Goal: Task Accomplishment & Management: Use online tool/utility

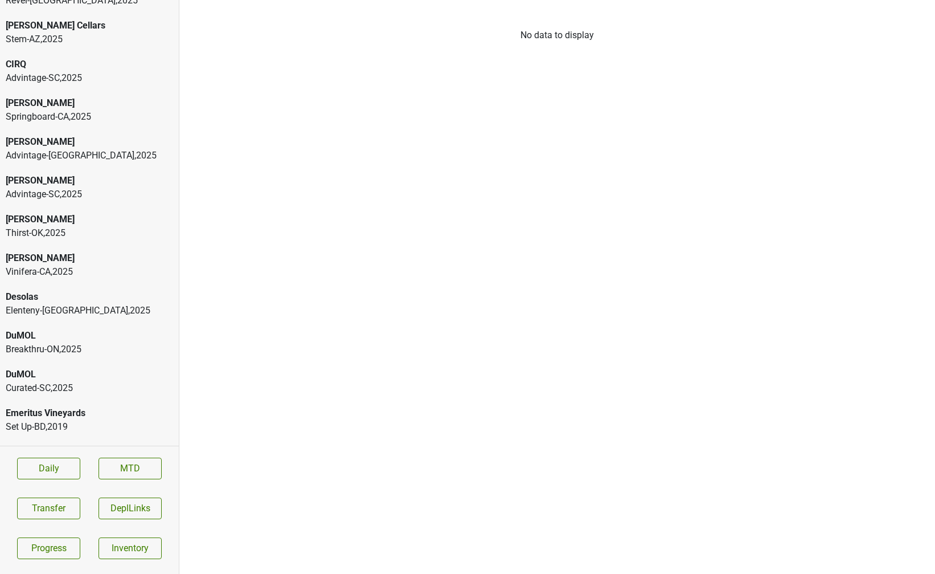
scroll to position [582, 0]
click at [27, 286] on div "Desolas Elenteny-NY , 2025" at bounding box center [89, 305] width 179 height 39
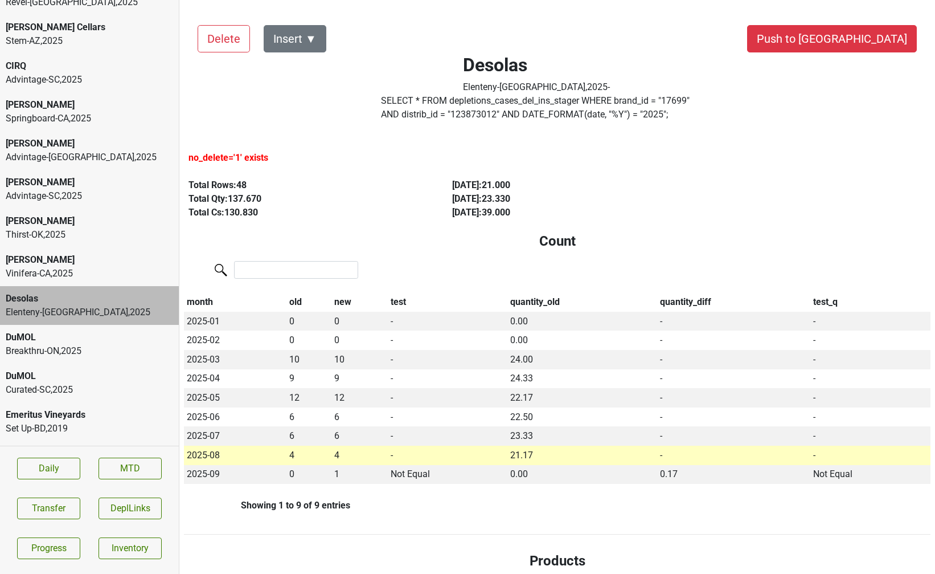
scroll to position [0, 5]
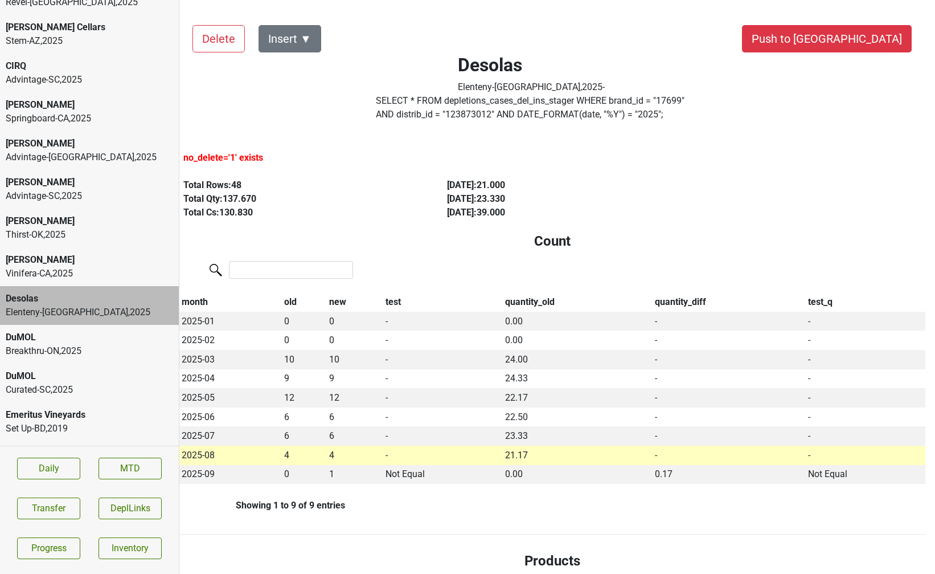
click at [305, 38] on button "Insert ▼" at bounding box center [290, 38] width 63 height 27
click at [307, 74] on div "Auto Insert" at bounding box center [309, 70] width 101 height 29
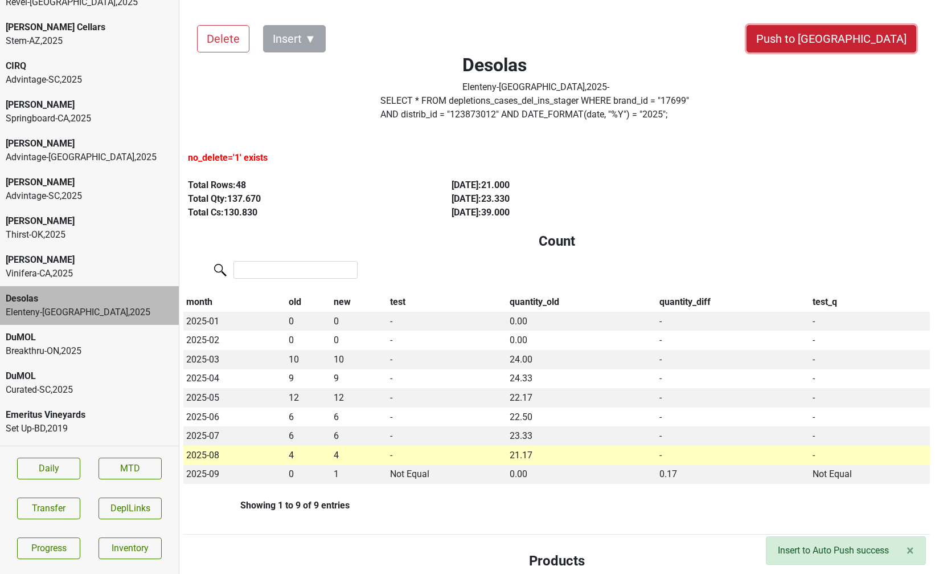
click at [848, 44] on button "Push to DC" at bounding box center [832, 38] width 170 height 27
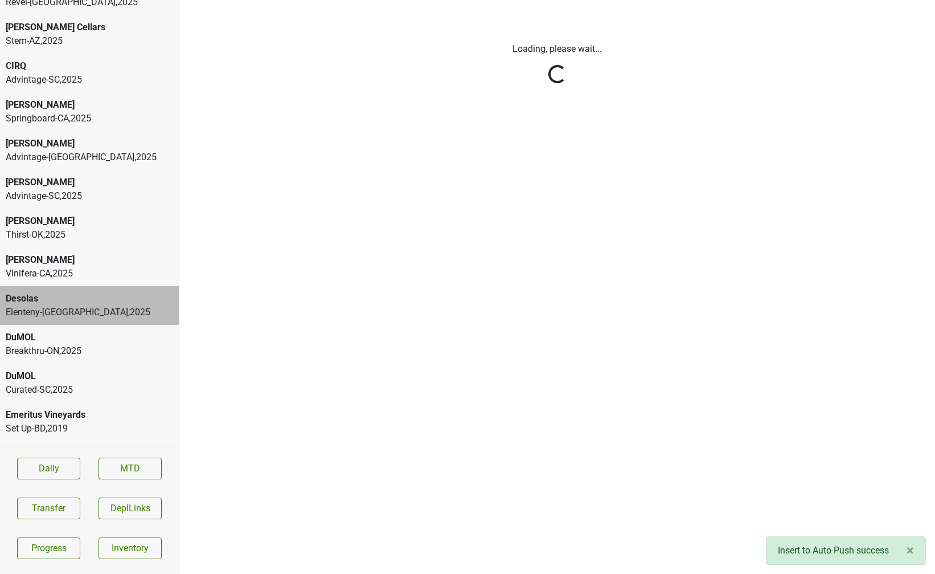
scroll to position [0, 0]
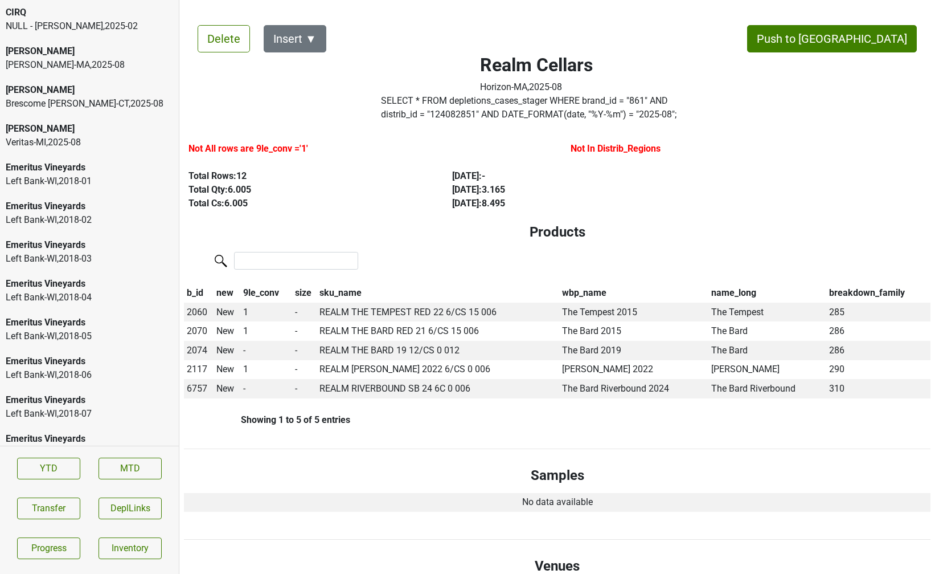
scroll to position [1801, 0]
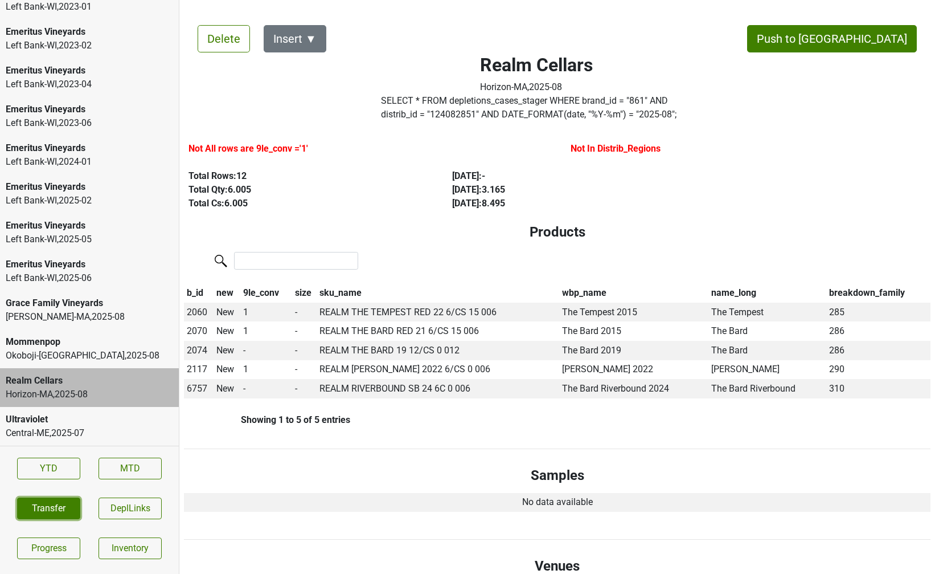
click at [34, 514] on button "Transfer" at bounding box center [48, 508] width 63 height 22
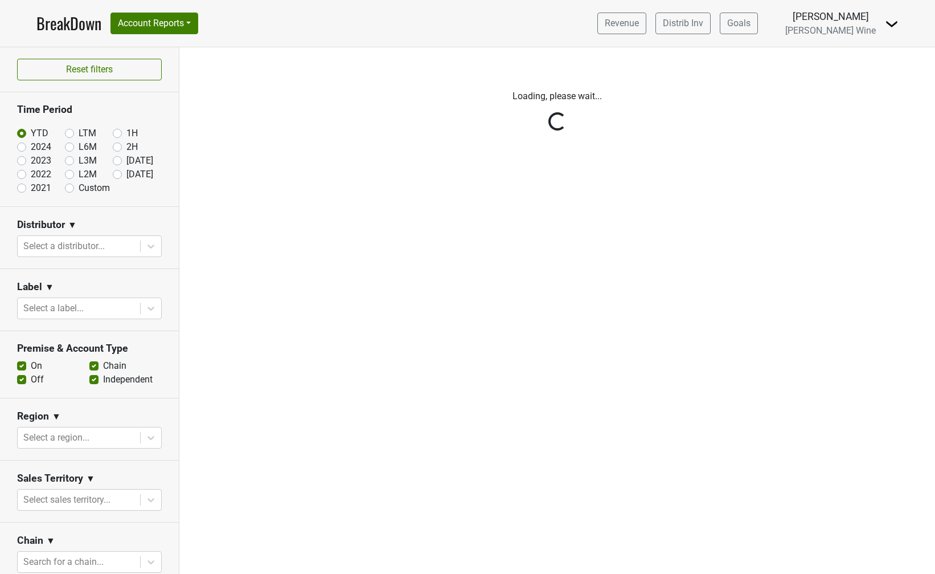
click at [894, 22] on img at bounding box center [892, 24] width 14 height 14
click at [858, 69] on link "Logout" at bounding box center [853, 64] width 90 height 18
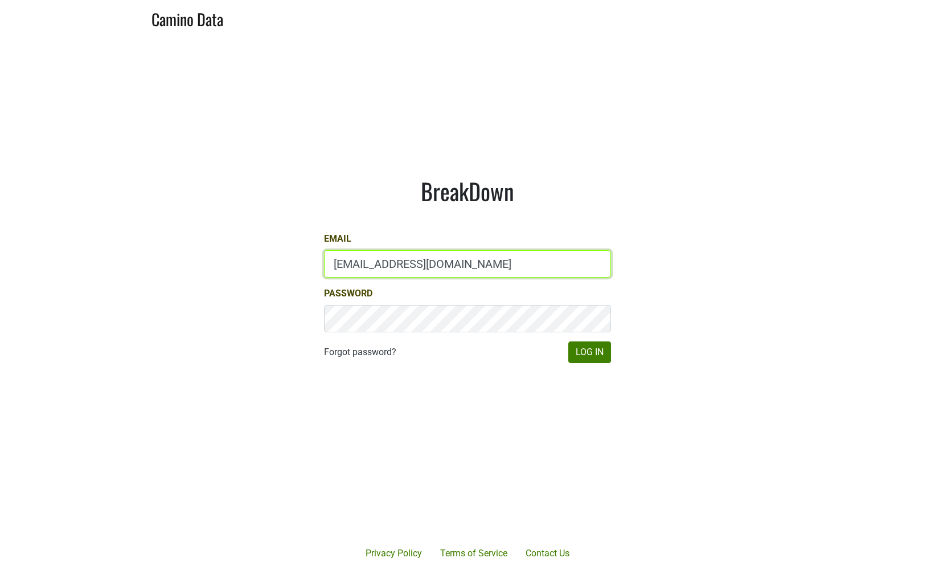
click at [391, 273] on input "depletions@mt.wine" at bounding box center [467, 263] width 287 height 27
type input "paul.trione@lithology.wine"
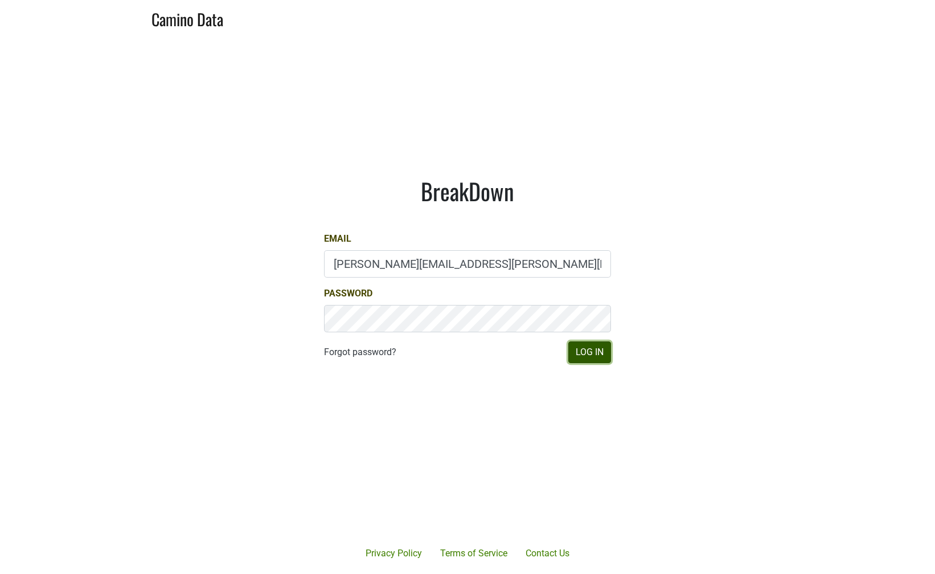
click at [580, 352] on button "Log In" at bounding box center [589, 352] width 43 height 22
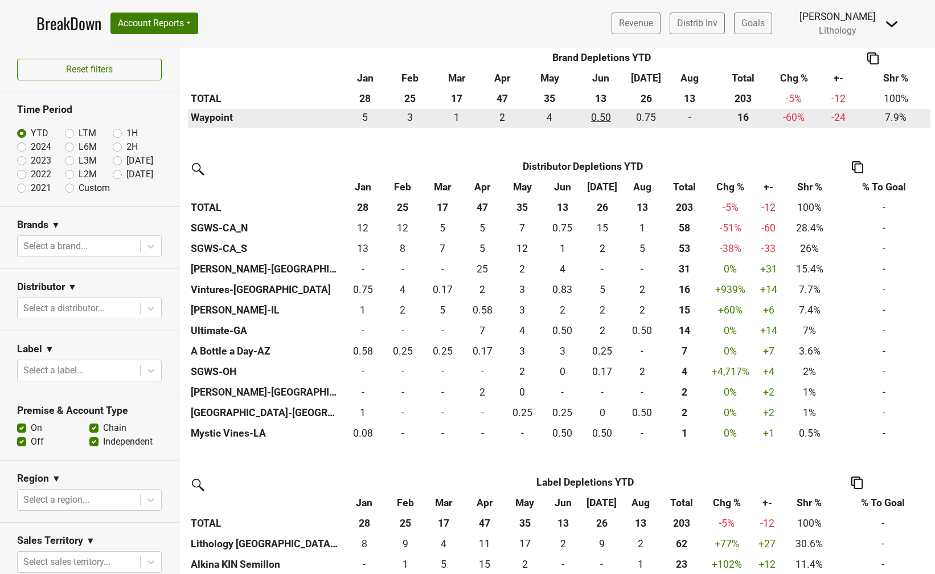
scroll to position [348, 0]
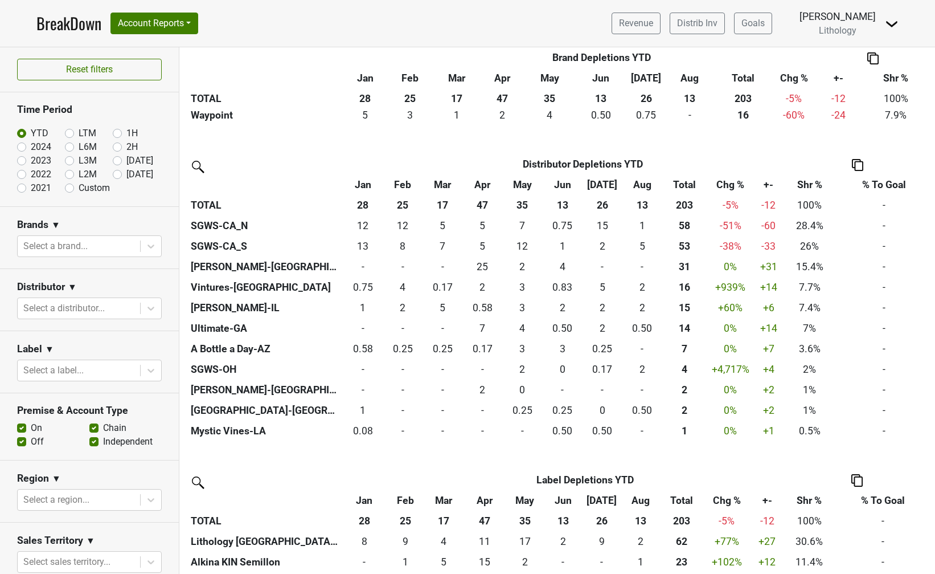
click at [872, 63] on img at bounding box center [872, 58] width 11 height 12
click at [811, 155] on th at bounding box center [857, 164] width 149 height 21
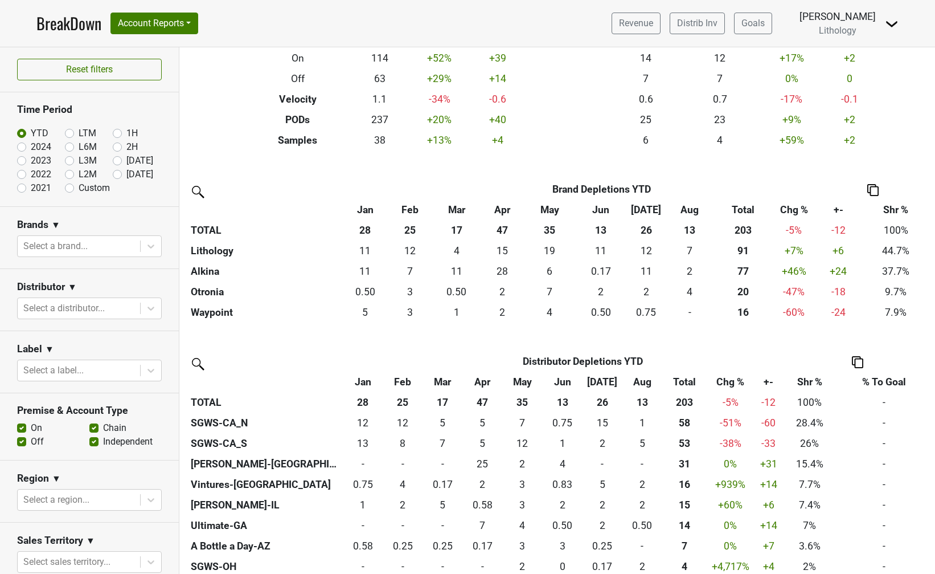
scroll to position [0, 0]
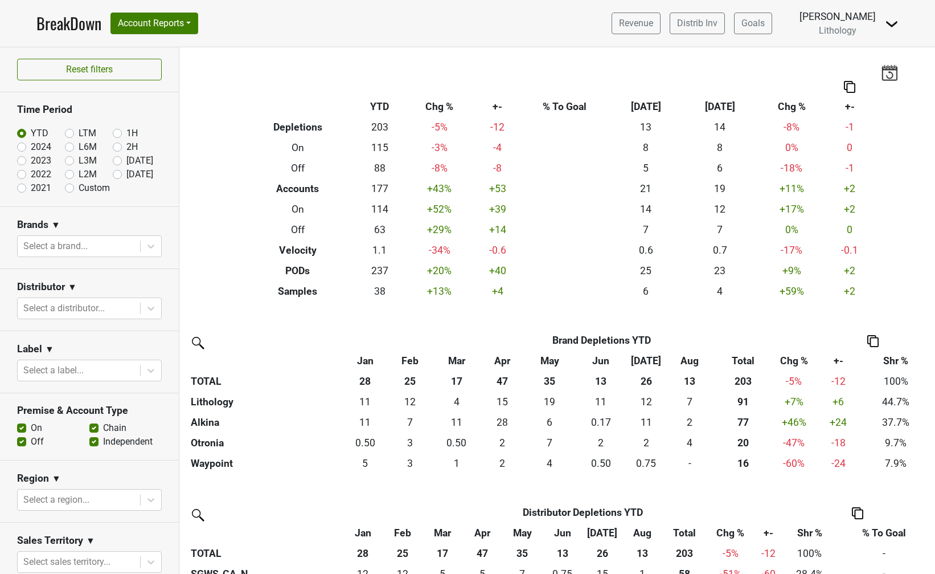
click at [886, 72] on img at bounding box center [889, 72] width 17 height 16
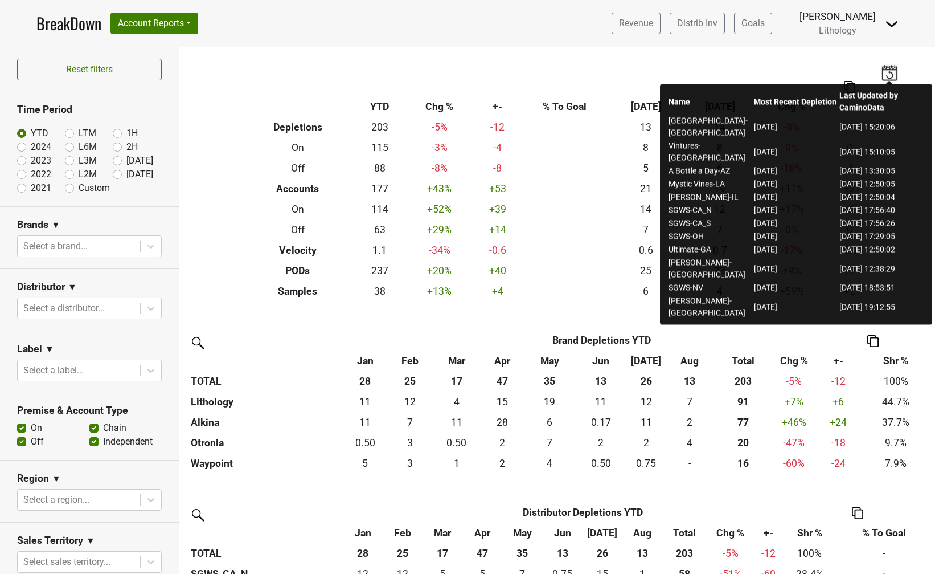
click at [605, 312] on div "Filters Breakdown Type YTD Chg % +- % To Goal Aug ‘25 Aug ‘24 Chg % +- Depletio…" at bounding box center [557, 310] width 756 height 526
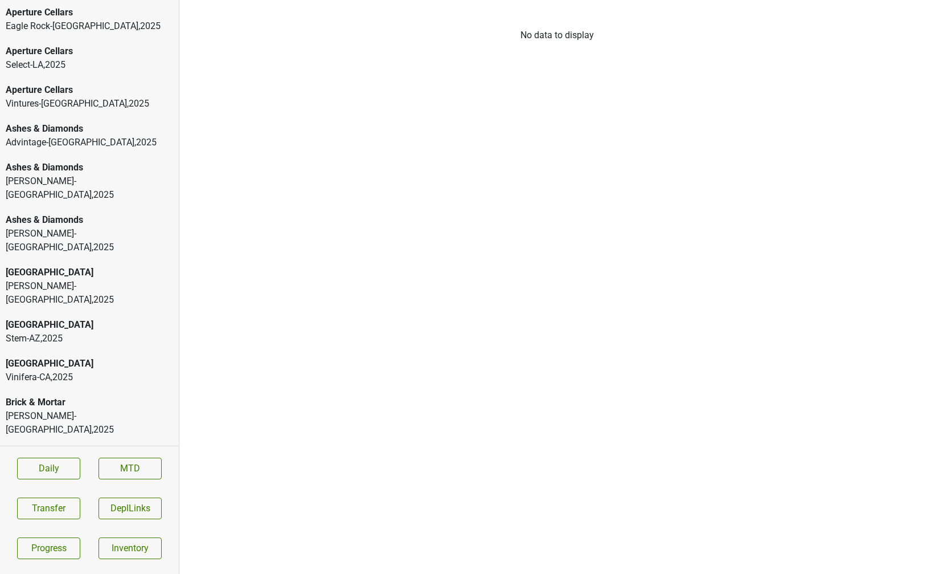
scroll to position [719, 0]
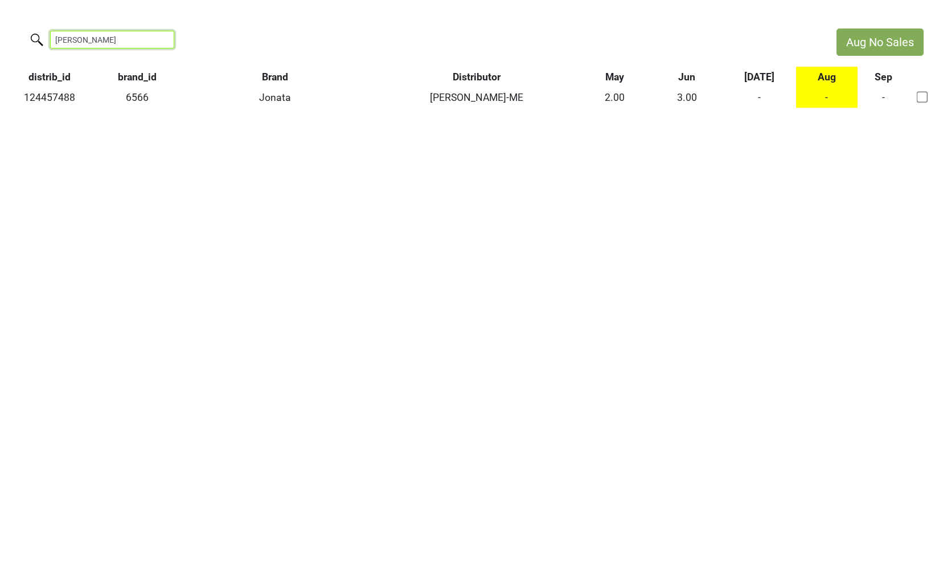
drag, startPoint x: 111, startPoint y: 41, endPoint x: 10, endPoint y: 8, distance: 106.1
click at [0, 22] on html "Aug No Sales nappi distrib_id brand_id Brand Distributor May Jun Jul Aug Sep 12…" at bounding box center [467, 68] width 935 height 136
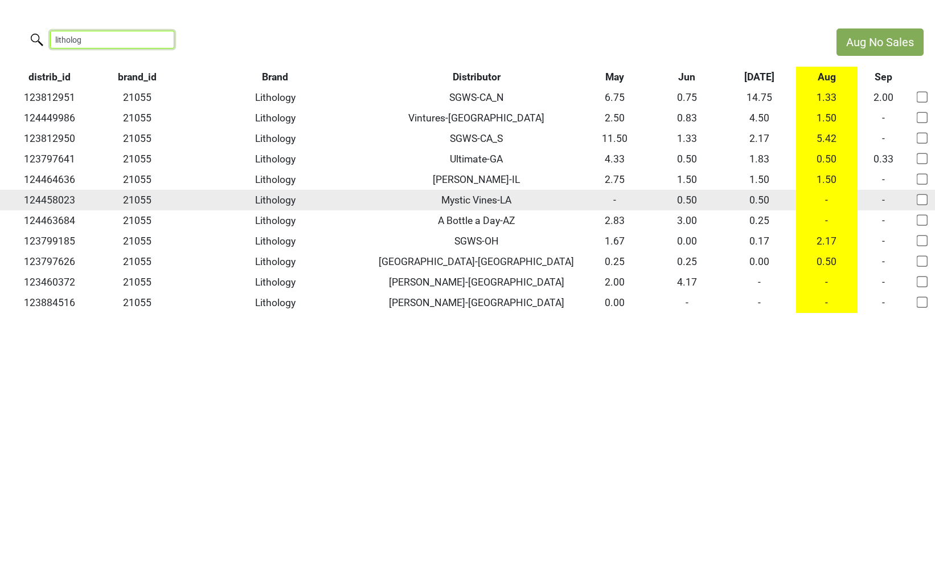
type input "litholog"
click at [924, 197] on input "checkbox" at bounding box center [922, 199] width 11 height 11
checkbox input "true"
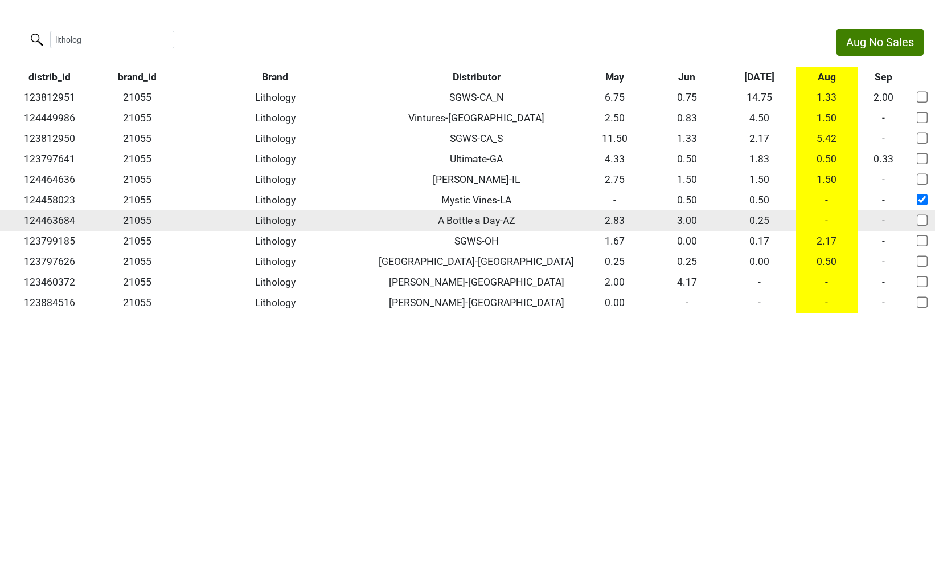
click at [922, 224] on input "checkbox" at bounding box center [922, 219] width 11 height 11
checkbox input "true"
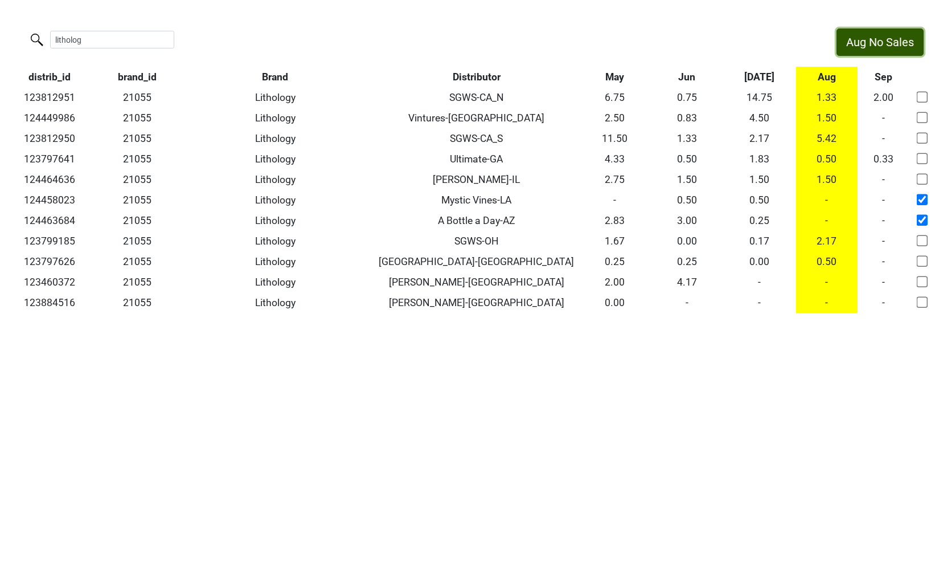
click at [865, 46] on button "Aug No Sales" at bounding box center [880, 41] width 87 height 27
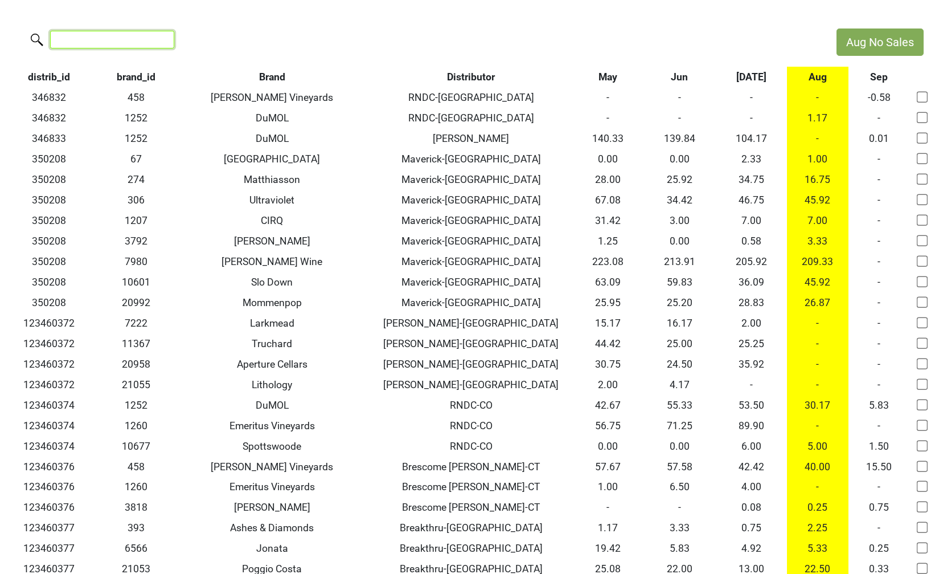
click at [126, 43] on input "search" at bounding box center [112, 40] width 124 height 18
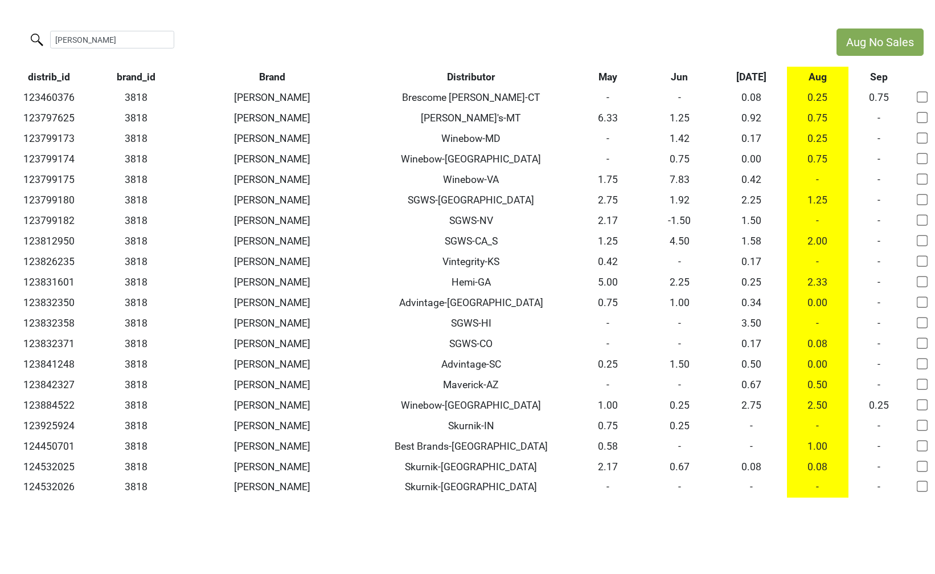
click at [808, 77] on th "Aug" at bounding box center [818, 77] width 62 height 21
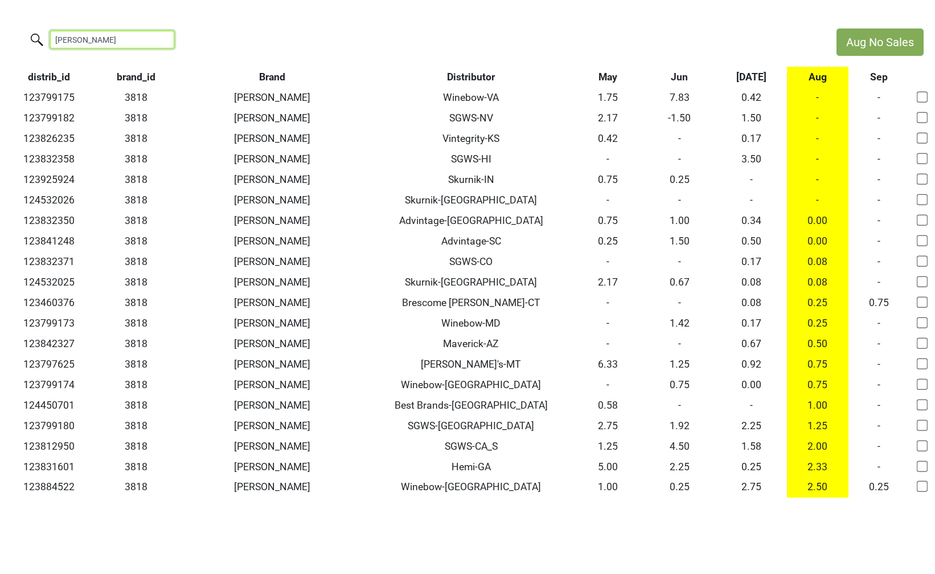
drag, startPoint x: 108, startPoint y: 36, endPoint x: 10, endPoint y: 32, distance: 97.5
click at [10, 32] on div "colgin" at bounding box center [412, 40] width 825 height 24
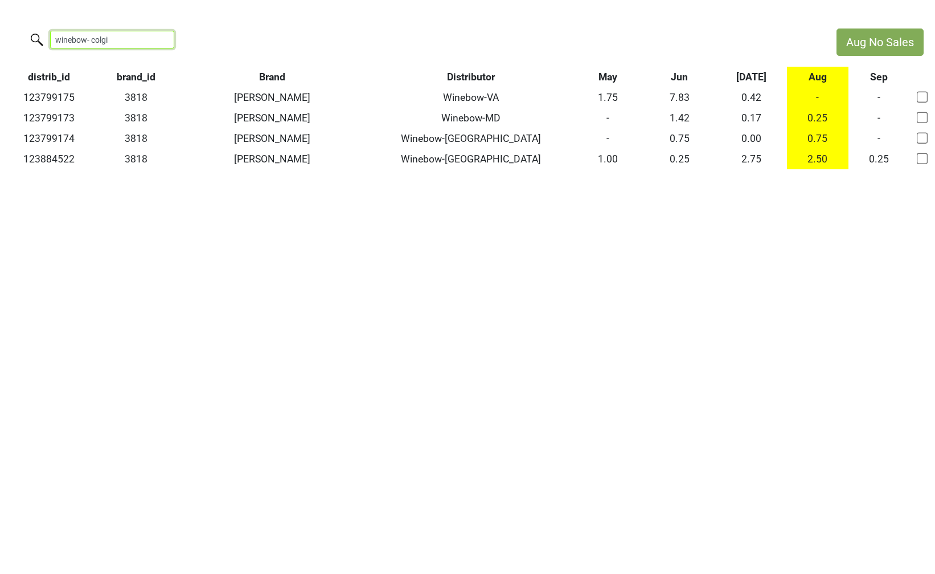
type input "winebow- colgin"
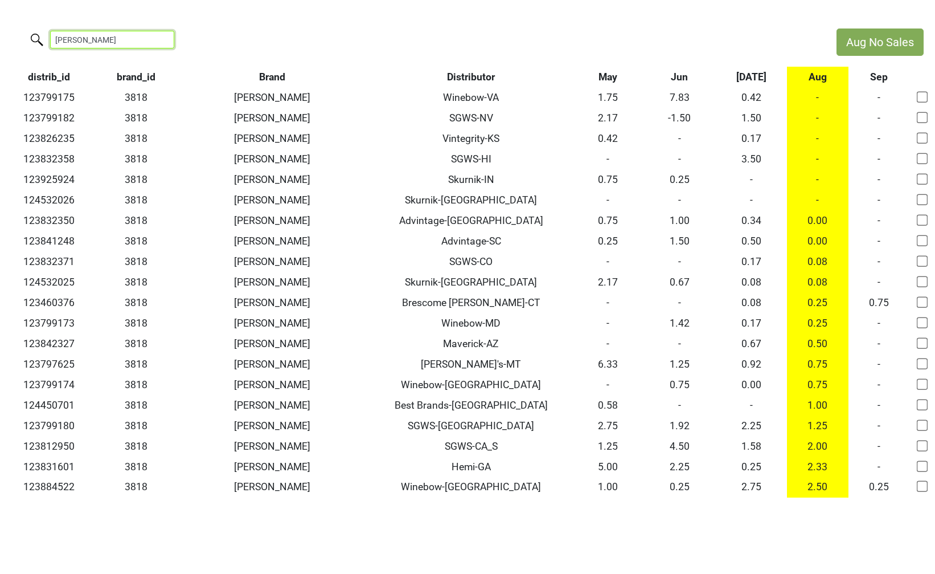
drag, startPoint x: 100, startPoint y: 37, endPoint x: 39, endPoint y: 39, distance: 60.4
click at [39, 39] on label "colgin" at bounding box center [89, 38] width 124 height 20
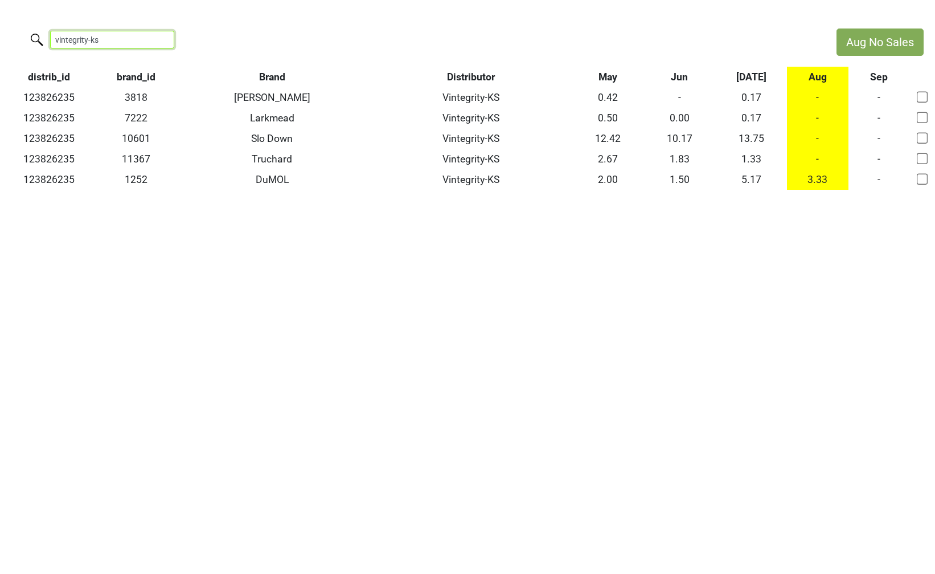
drag, startPoint x: 110, startPoint y: 41, endPoint x: -14, endPoint y: 26, distance: 124.5
click at [0, 26] on html "Aug No Sales vintegrity-ks distrib_id brand_id Brand Distributor May Jun Jul Au…" at bounding box center [467, 109] width 935 height 218
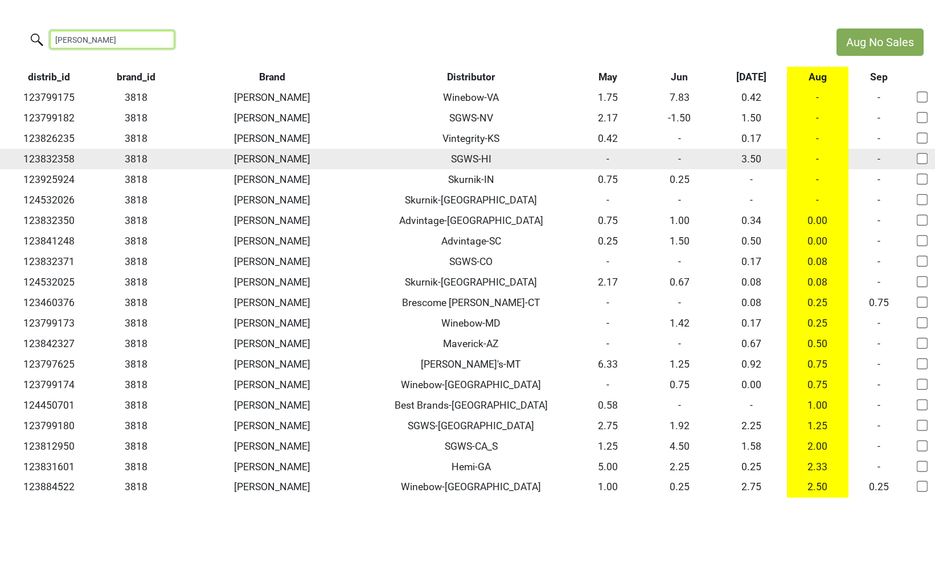
type input "colgin"
click at [921, 158] on input "checkbox" at bounding box center [922, 158] width 11 height 11
checkbox input "true"
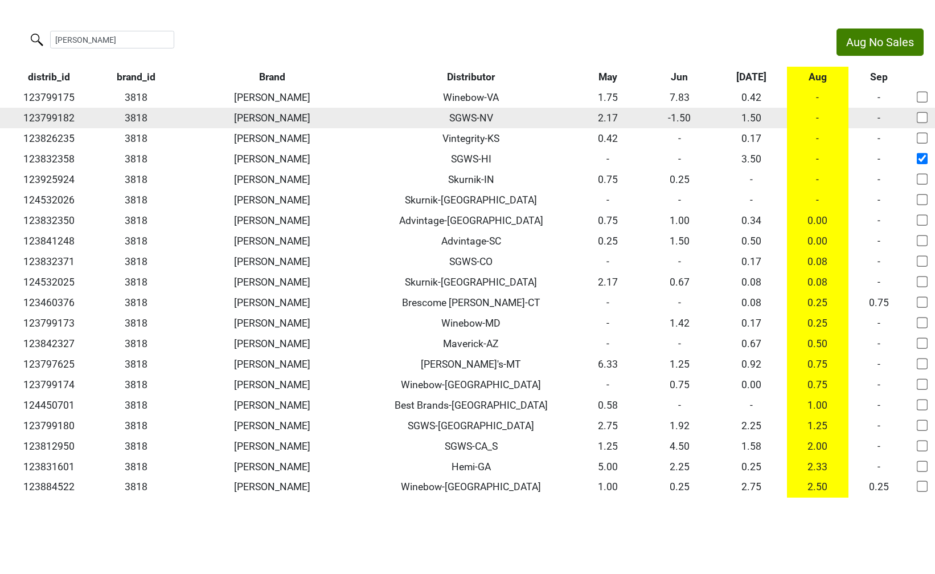
click at [921, 119] on input "checkbox" at bounding box center [922, 117] width 11 height 11
checkbox input "true"
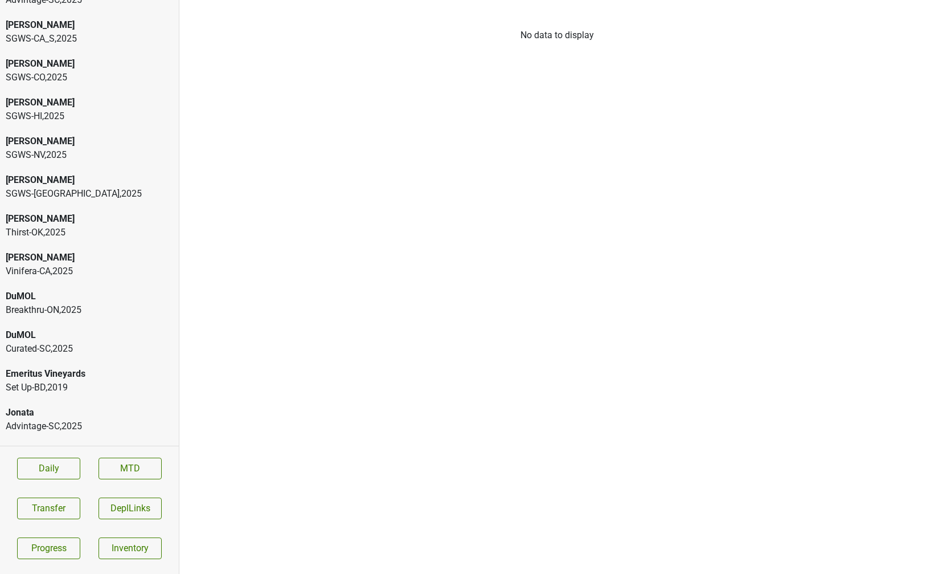
scroll to position [799, 0]
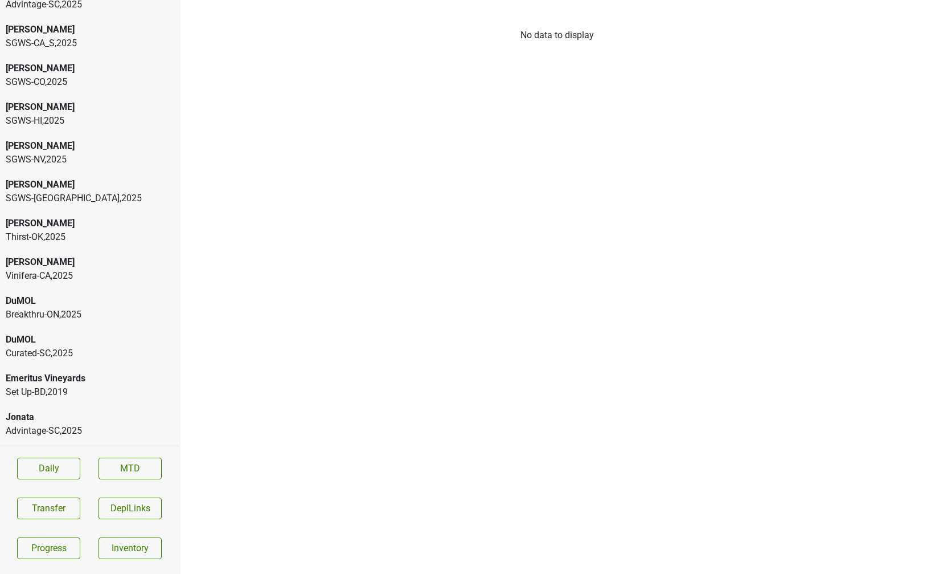
click at [61, 191] on div "SGWS-[GEOGRAPHIC_DATA] , 2025" at bounding box center [89, 198] width 167 height 14
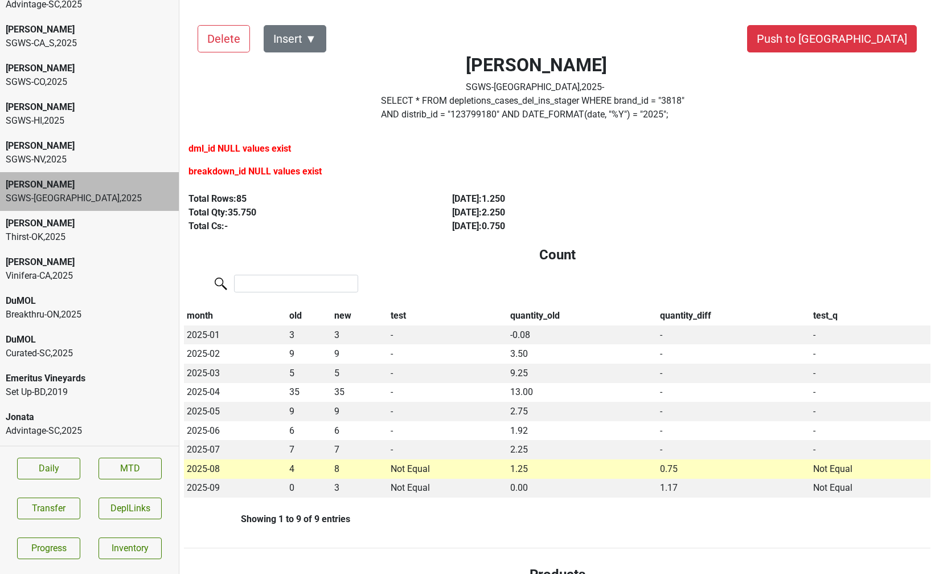
click at [85, 153] on div "SGWS-NV , 2025" at bounding box center [89, 160] width 167 height 14
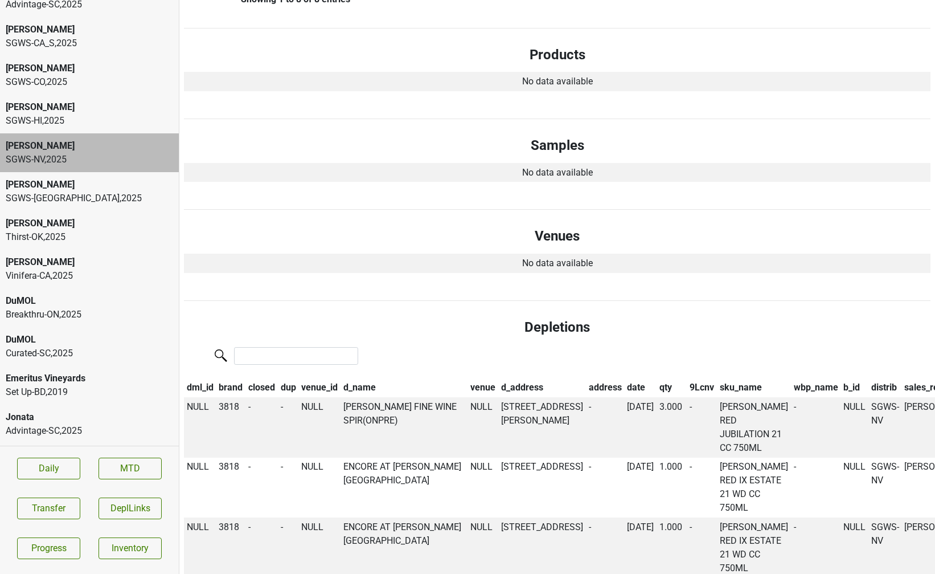
scroll to position [0, 0]
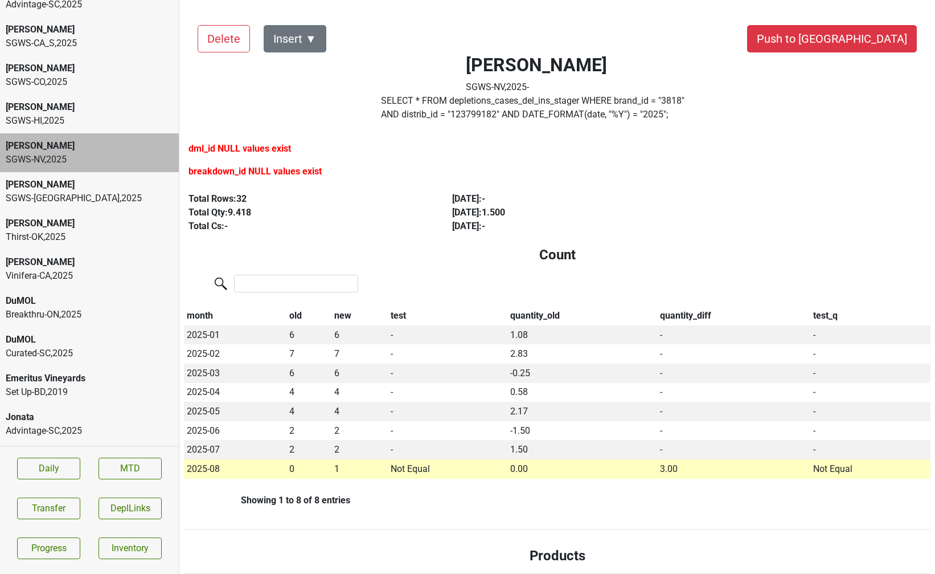
click at [22, 191] on div "SGWS-TX , 2025" at bounding box center [89, 198] width 167 height 14
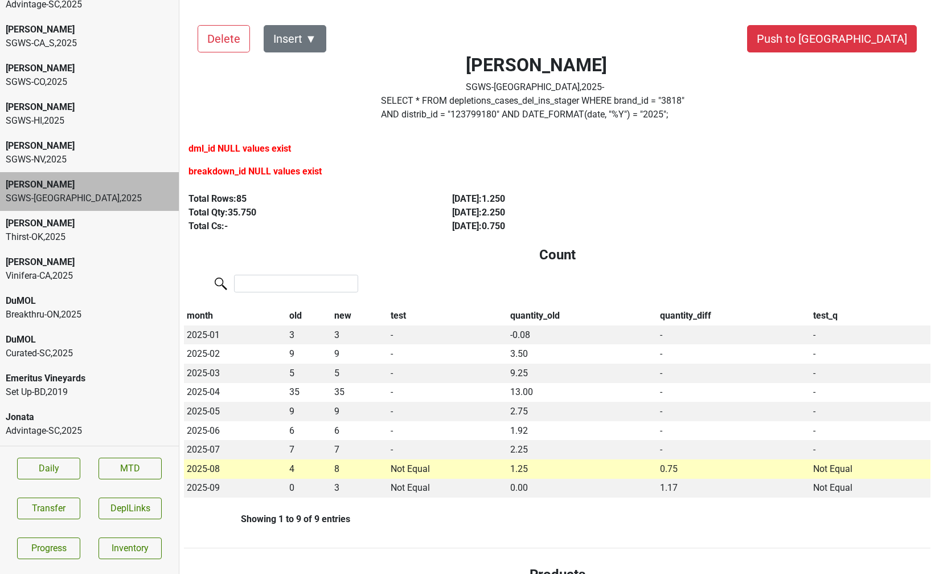
click at [39, 114] on div "SGWS-HI , 2025" at bounding box center [89, 121] width 167 height 14
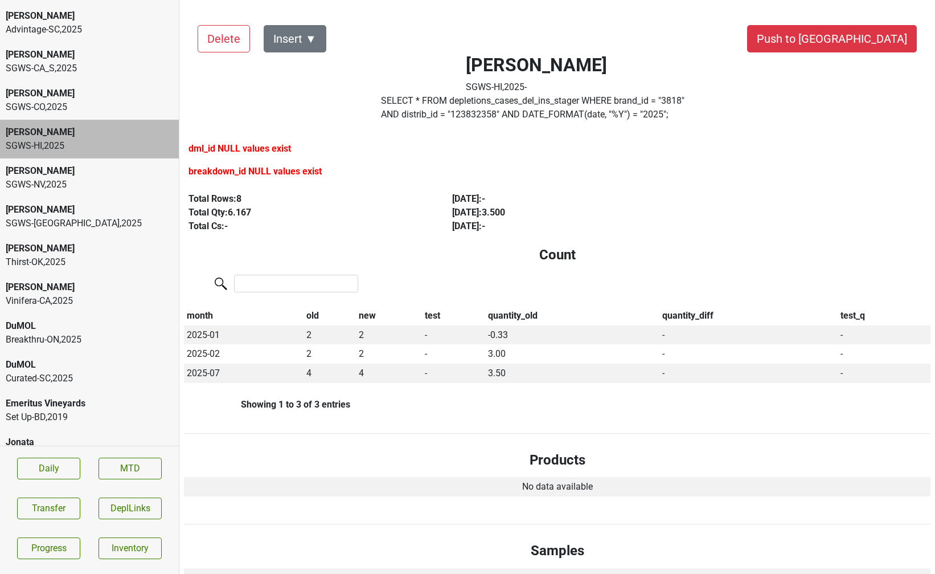
scroll to position [769, 0]
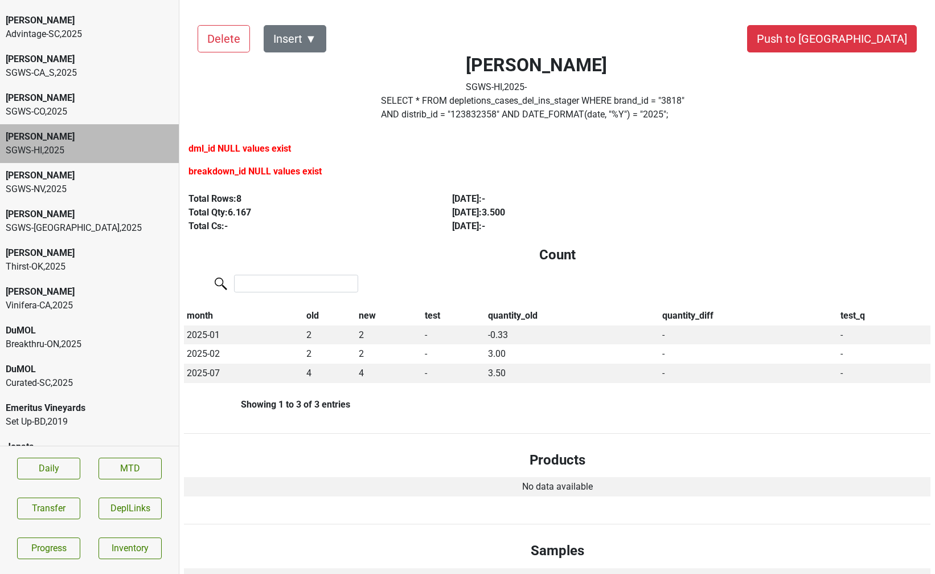
click at [54, 91] on div "Colgin" at bounding box center [89, 98] width 167 height 14
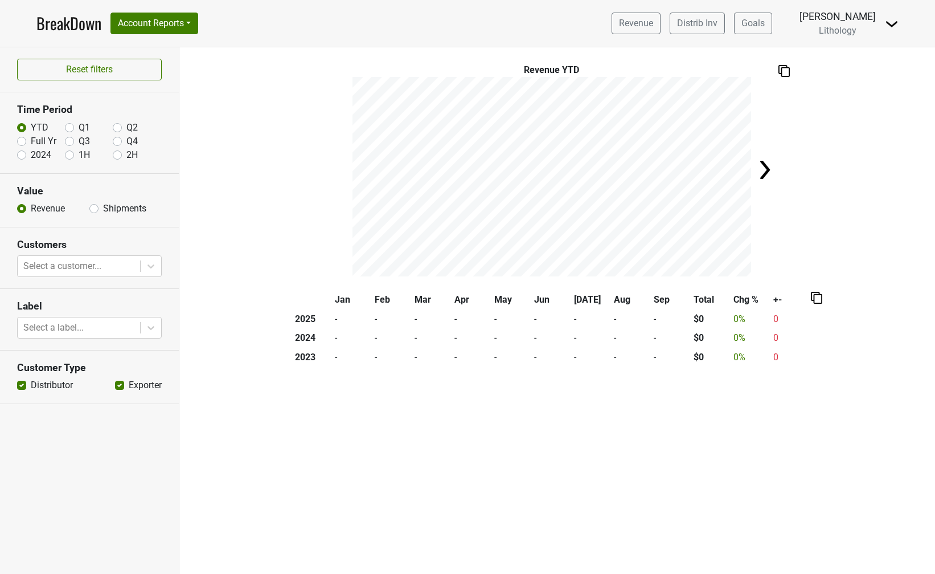
click at [883, 26] on div "Revenue Distrib Inv Goals [PERSON_NAME] Lithology [GEOGRAPHIC_DATA] Logout" at bounding box center [751, 23] width 296 height 28
click at [890, 24] on img at bounding box center [892, 24] width 14 height 14
click at [858, 65] on link "Logout" at bounding box center [853, 64] width 90 height 18
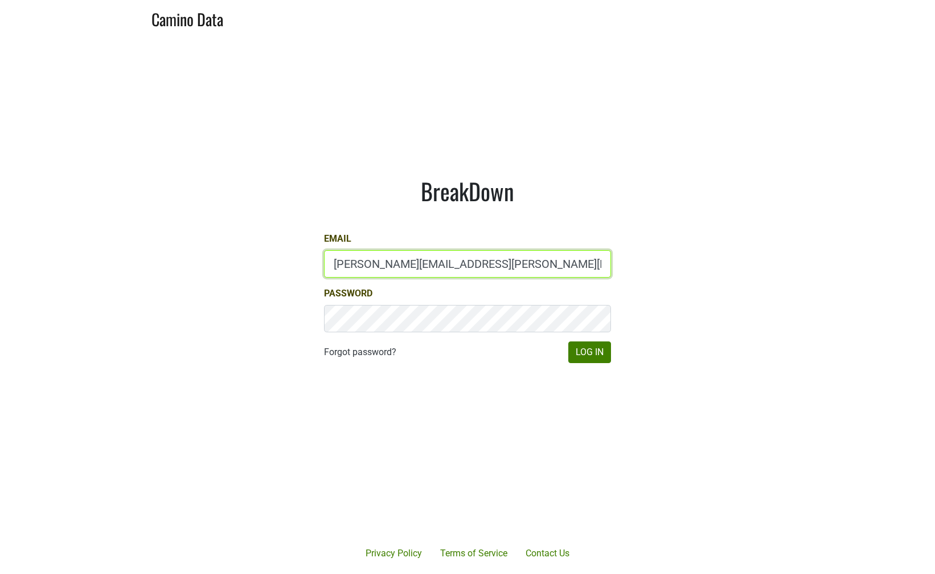
click at [391, 270] on input "[PERSON_NAME][EMAIL_ADDRESS][PERSON_NAME][DOMAIN_NAME]" at bounding box center [467, 263] width 287 height 27
type input "[PERSON_NAME][EMAIL_ADDRESS][DOMAIN_NAME]"
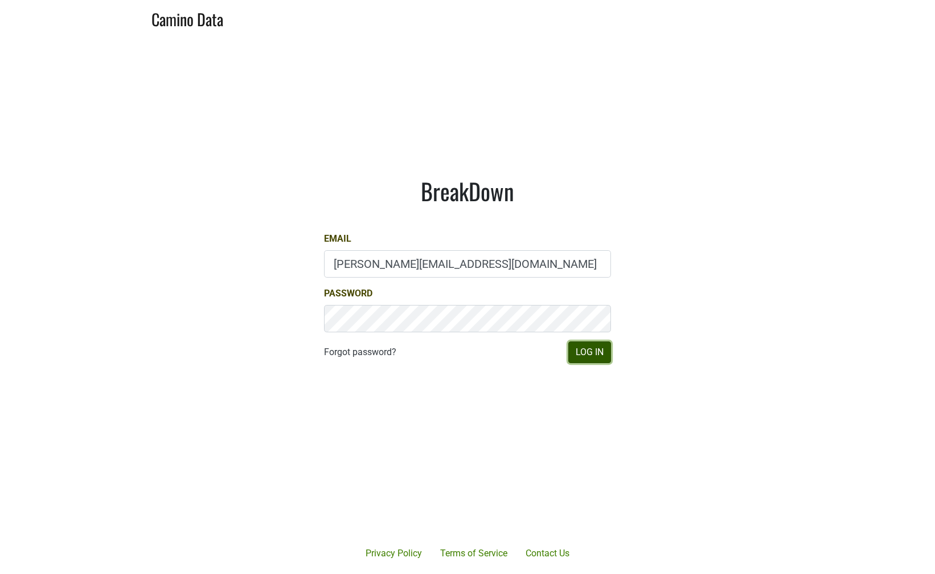
click at [597, 357] on button "Log In" at bounding box center [589, 352] width 43 height 22
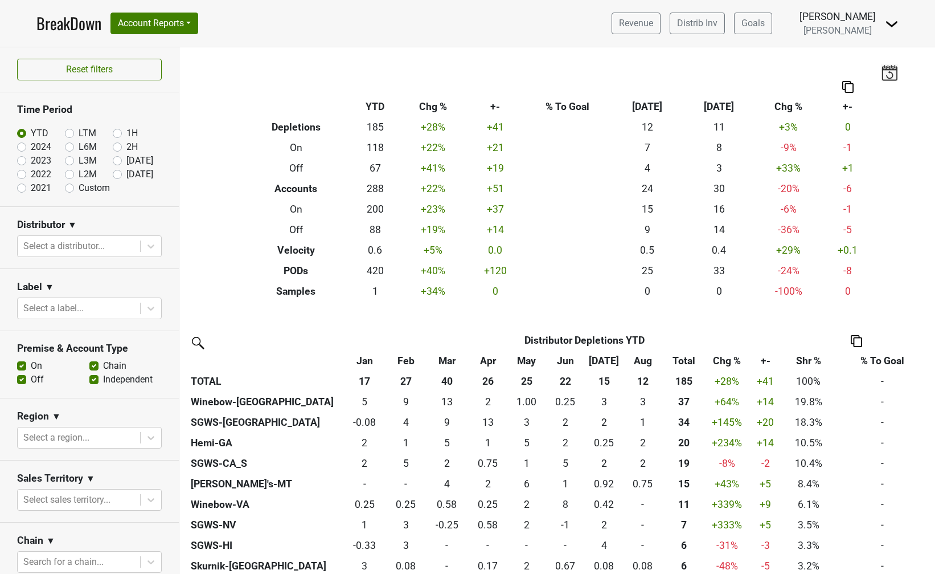
click at [885, 71] on img at bounding box center [889, 72] width 17 height 16
